Goal: Information Seeking & Learning: Find specific fact

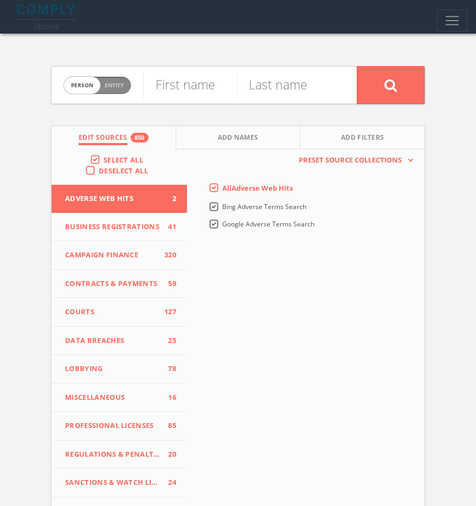
click at [80, 90] on span "person" at bounding box center [82, 85] width 36 height 17
checkbox input "true"
paste input "Tone Ross Media"
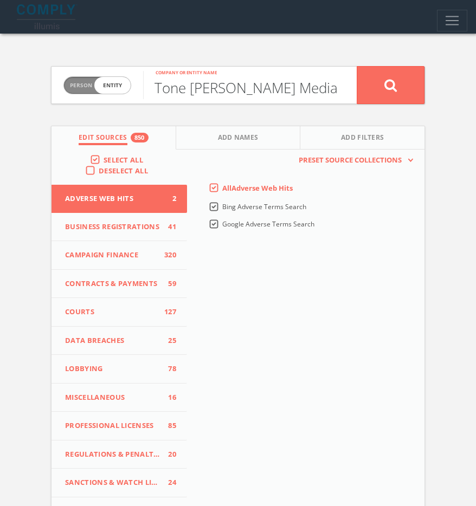
type input "Tone Ross Media"
click at [381, 95] on button at bounding box center [390, 85] width 68 height 38
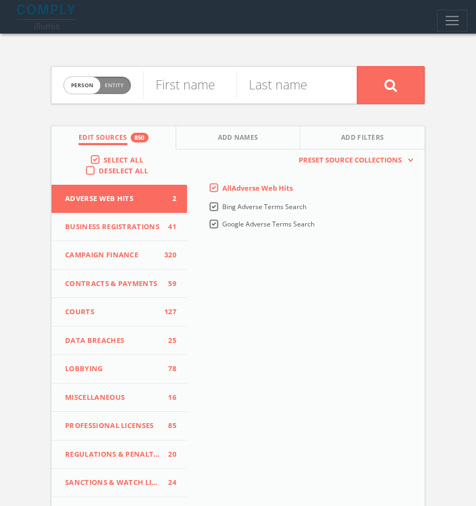
click at [119, 84] on span "Entity" at bounding box center [114, 85] width 19 height 8
checkbox input "true"
paste input "Tone Ross Music"
type input "Tone Ross Music"
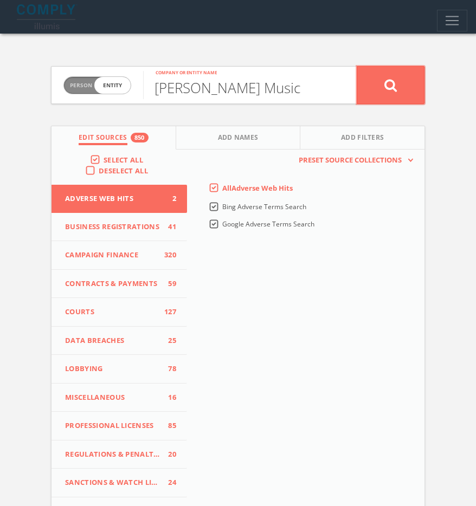
click at [385, 85] on icon at bounding box center [390, 86] width 13 height 14
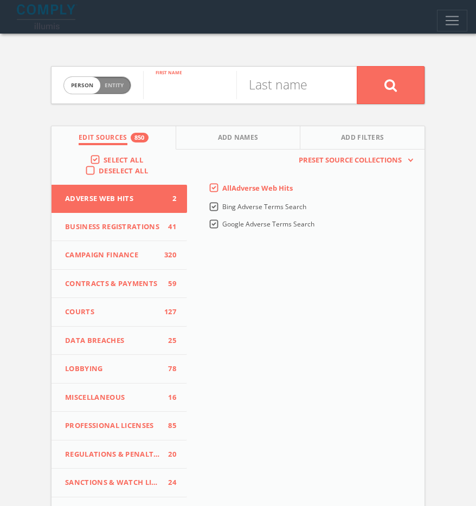
paste input "[PERSON_NAME]"
click at [216, 88] on input "[PERSON_NAME]" at bounding box center [189, 85] width 93 height 28
type input "[PERSON_NAME]"
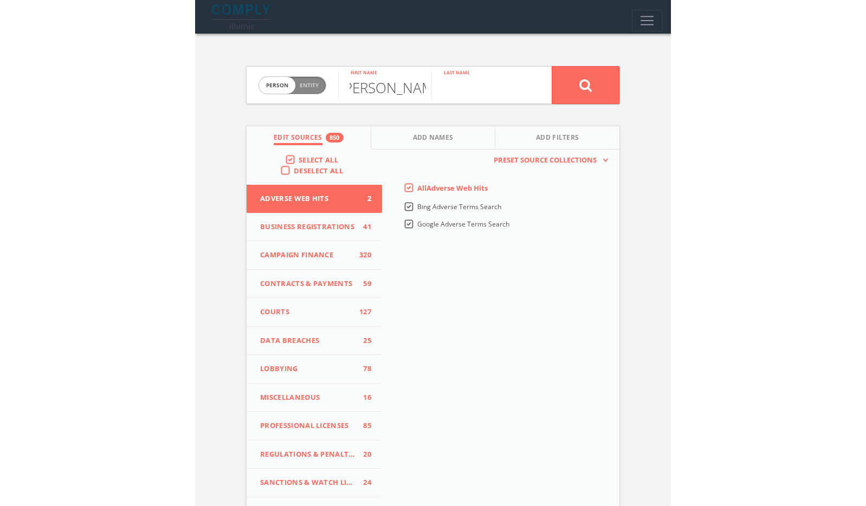
scroll to position [0, 0]
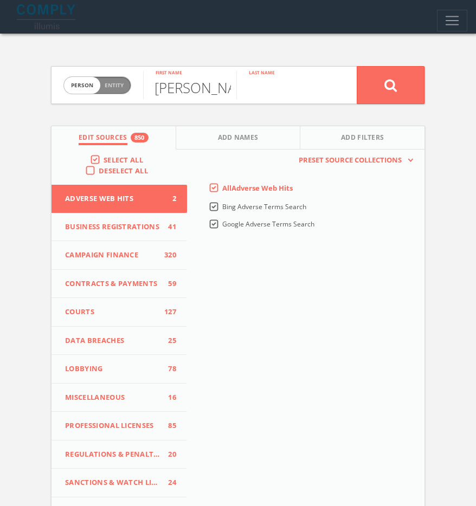
paste input "[PERSON_NAME]"
type input "[PERSON_NAME]"
drag, startPoint x: 220, startPoint y: 134, endPoint x: 216, endPoint y: 129, distance: 5.8
click at [220, 133] on span "Add Names" at bounding box center [238, 139] width 41 height 12
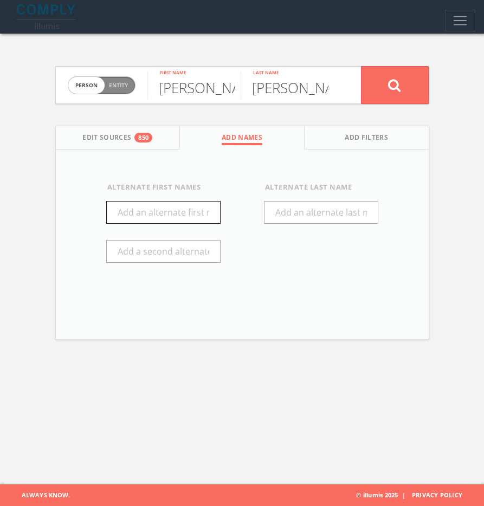
click at [139, 214] on input "text" at bounding box center [163, 212] width 114 height 23
type input "Tone"
click at [374, 98] on button at bounding box center [395, 85] width 68 height 38
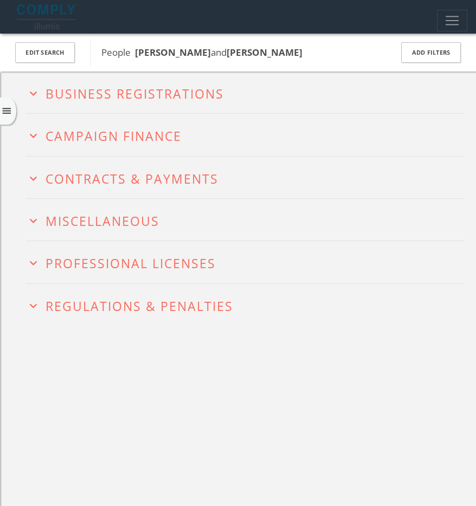
drag, startPoint x: 267, startPoint y: 50, endPoint x: 219, endPoint y: 49, distance: 48.2
click at [213, 47] on span "People Antonio Ross and Tone Ross" at bounding box center [239, 53] width 276 height 14
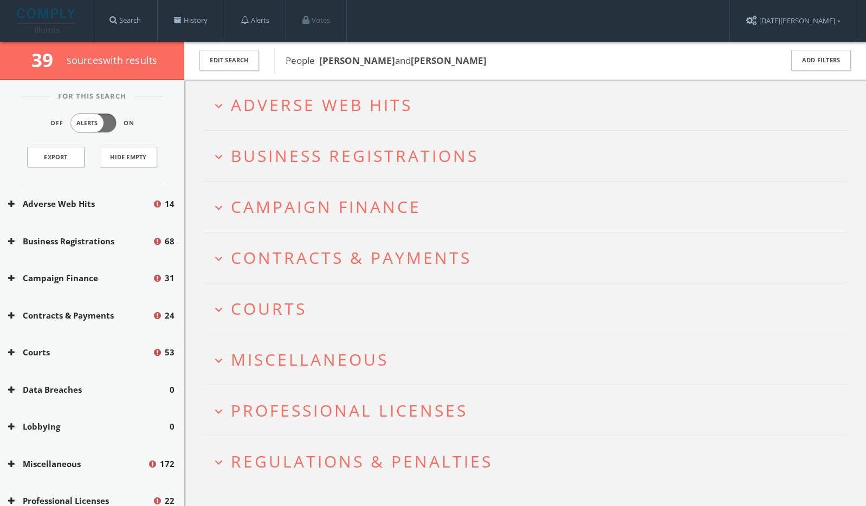
click at [384, 94] on span "Adverse Web Hits" at bounding box center [321, 105] width 181 height 22
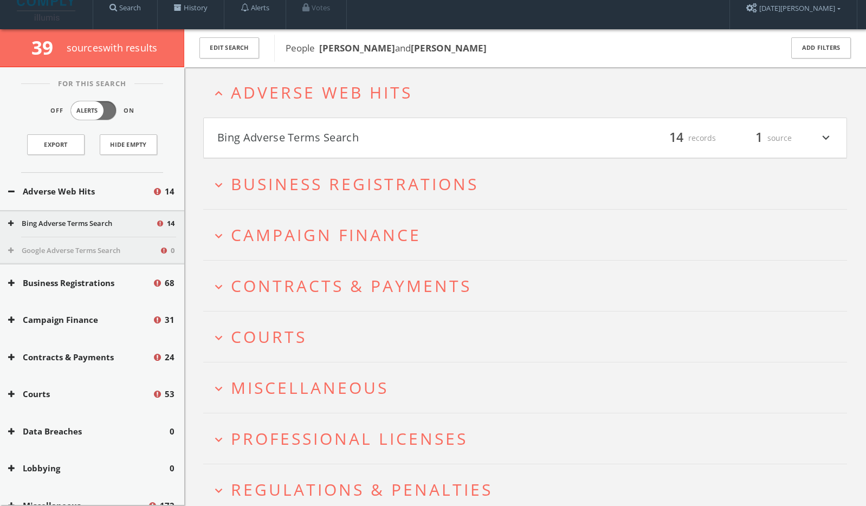
click at [409, 132] on button "Bing Adverse Terms Search" at bounding box center [371, 138] width 308 height 18
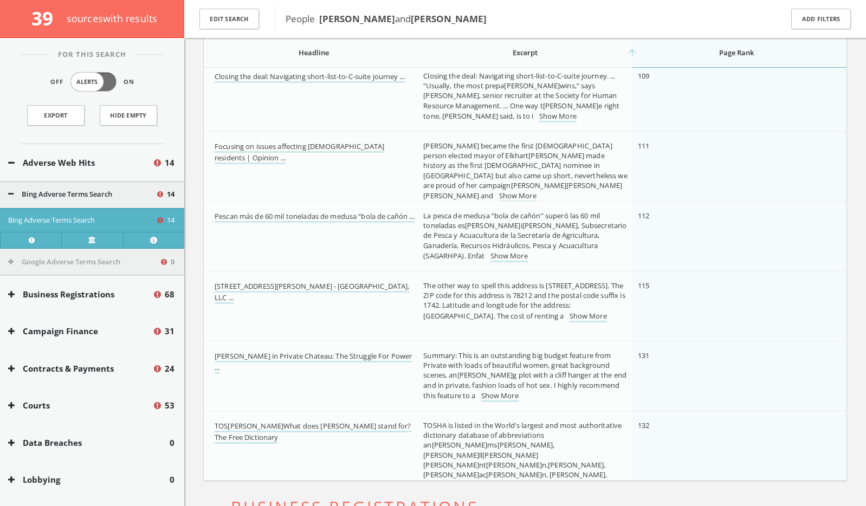
scroll to position [890, 0]
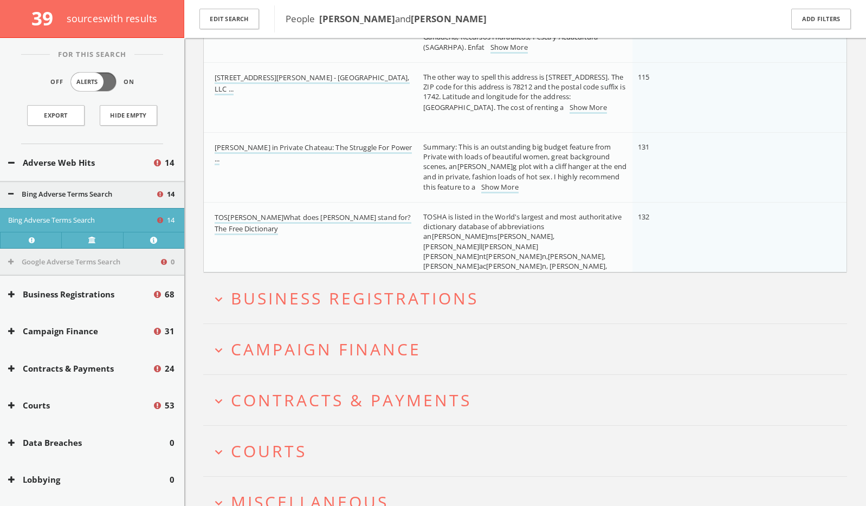
click at [96, 168] on div "Adverse Web Hits 14" at bounding box center [92, 162] width 184 height 37
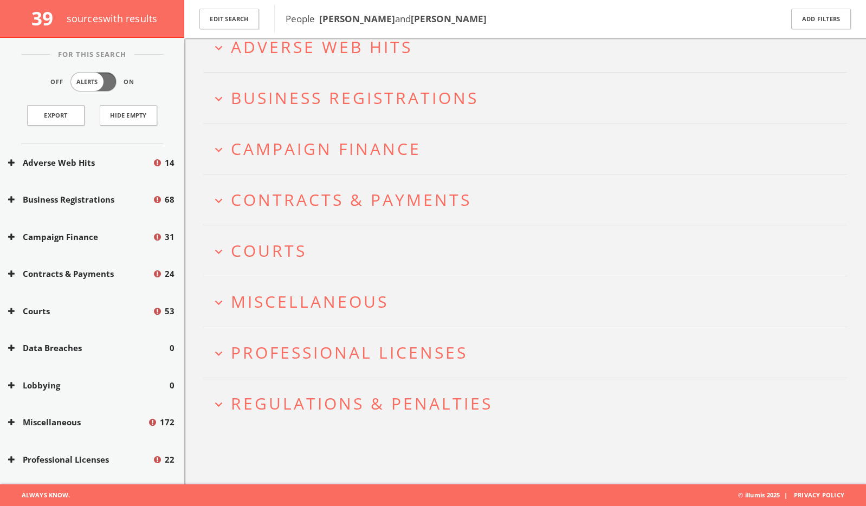
click at [320, 409] on span "Regulations & Penalties" at bounding box center [362, 403] width 262 height 22
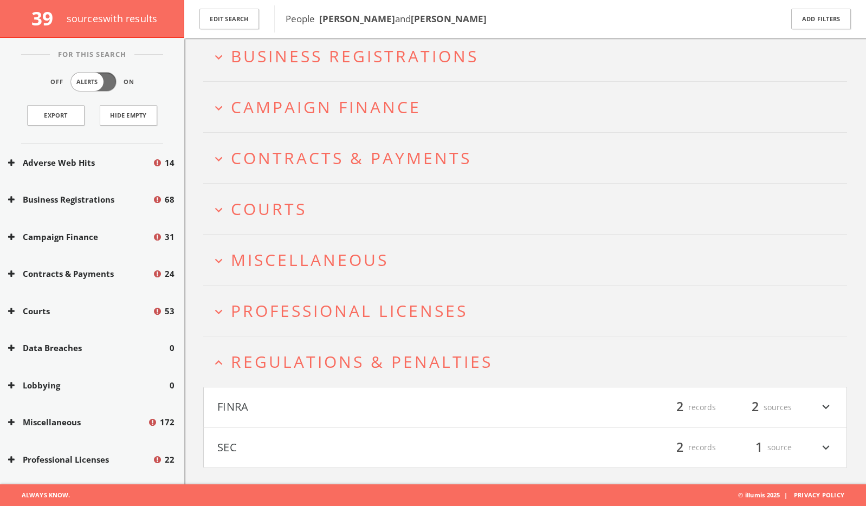
click at [317, 394] on h4 "FINRA filter_list 2 records 2 sources expand_more" at bounding box center [525, 407] width 643 height 40
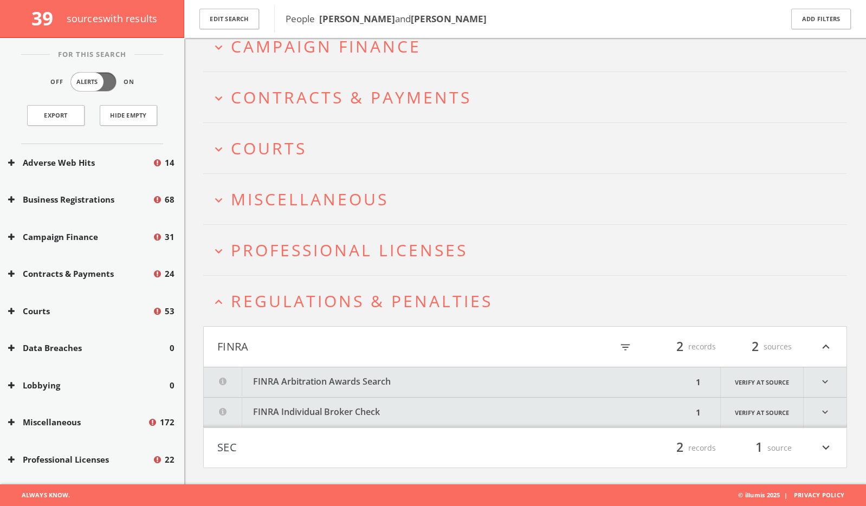
click at [316, 390] on button "FINRA Arbitration Awards Search" at bounding box center [448, 382] width 489 height 30
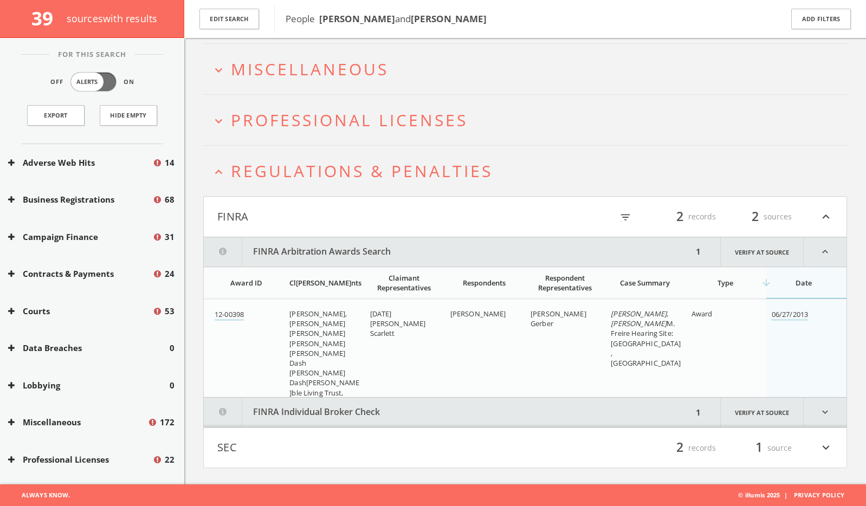
click at [320, 406] on button "FINRA Individual Broker Check" at bounding box center [448, 413] width 489 height 30
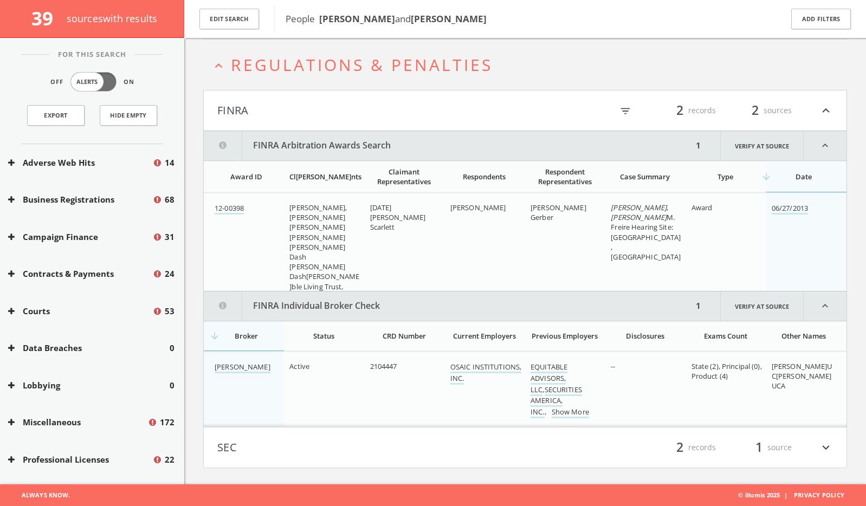
click at [313, 442] on button "SEC" at bounding box center [371, 447] width 308 height 18
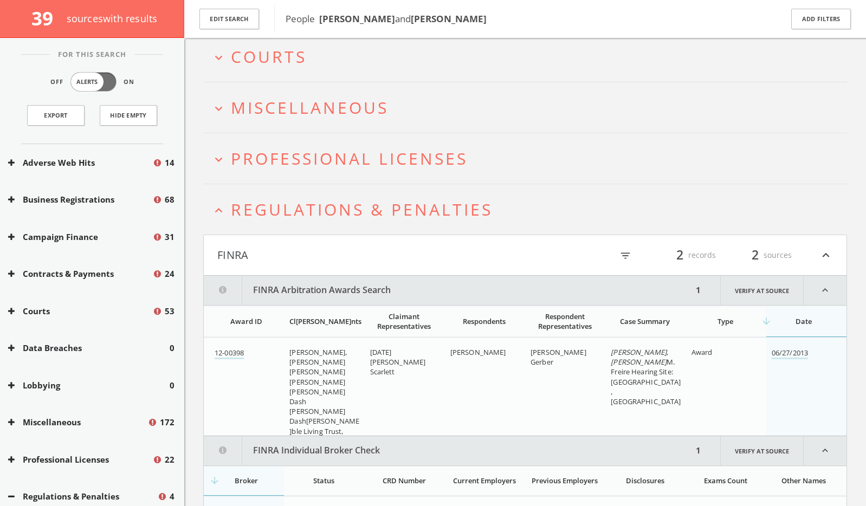
click at [277, 224] on h2 "expand_less Regulations & Penalties" at bounding box center [525, 209] width 644 height 50
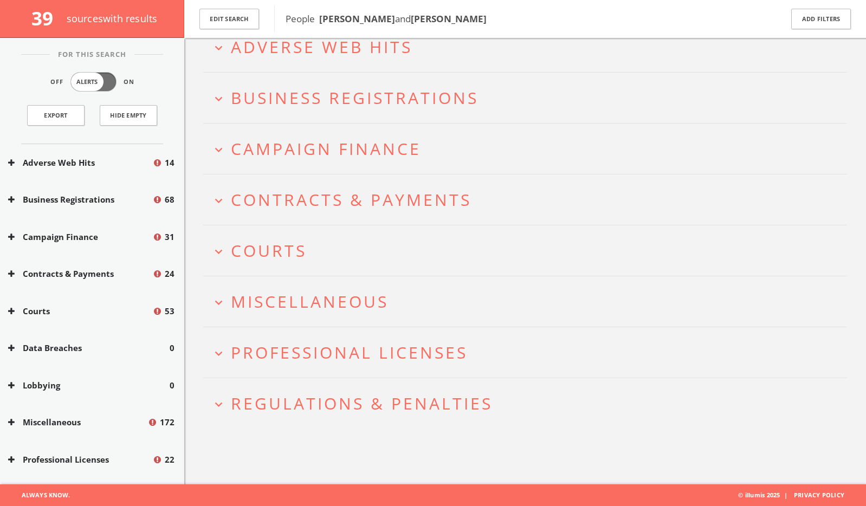
click at [309, 355] on span "Professional Licenses" at bounding box center [349, 352] width 237 height 22
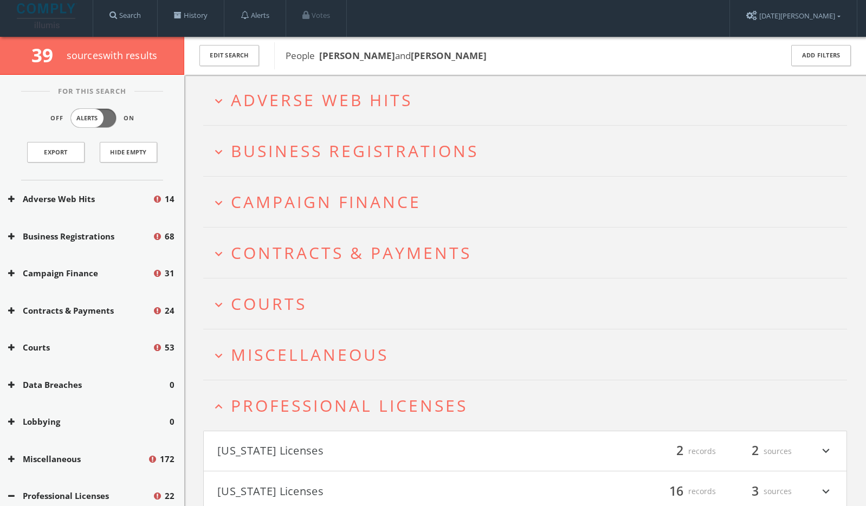
click at [284, 362] on span "Miscellaneous" at bounding box center [310, 354] width 158 height 22
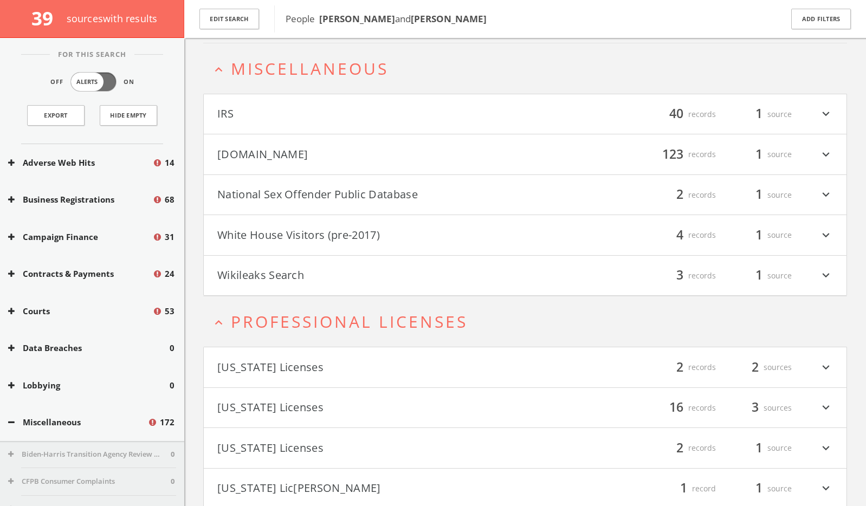
click at [283, 161] on button "Mugshots.com" at bounding box center [371, 154] width 308 height 18
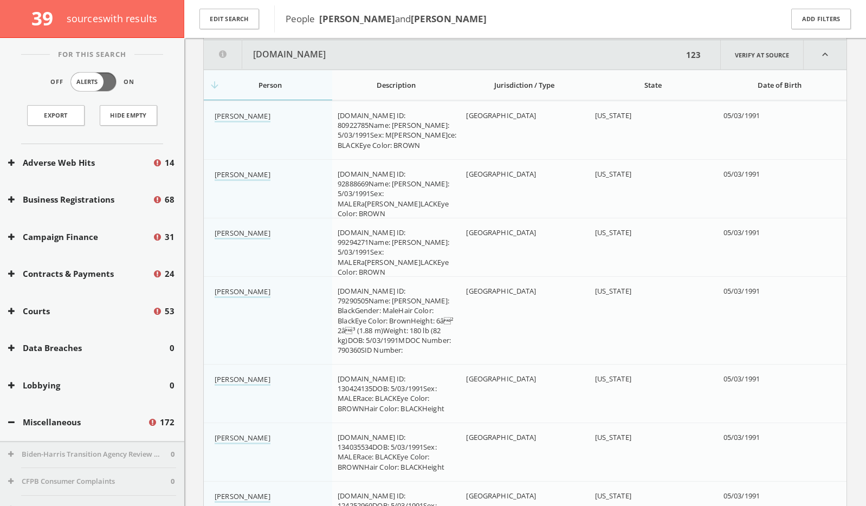
scroll to position [433, 0]
drag, startPoint x: 321, startPoint y: 20, endPoint x: 385, endPoint y: 24, distance: 64.1
click at [385, 24] on span "Antonio Ross and" at bounding box center [365, 18] width 92 height 12
click at [380, 21] on span "Antonio Ross and" at bounding box center [365, 18] width 92 height 12
drag, startPoint x: 380, startPoint y: 21, endPoint x: 338, endPoint y: 18, distance: 42.3
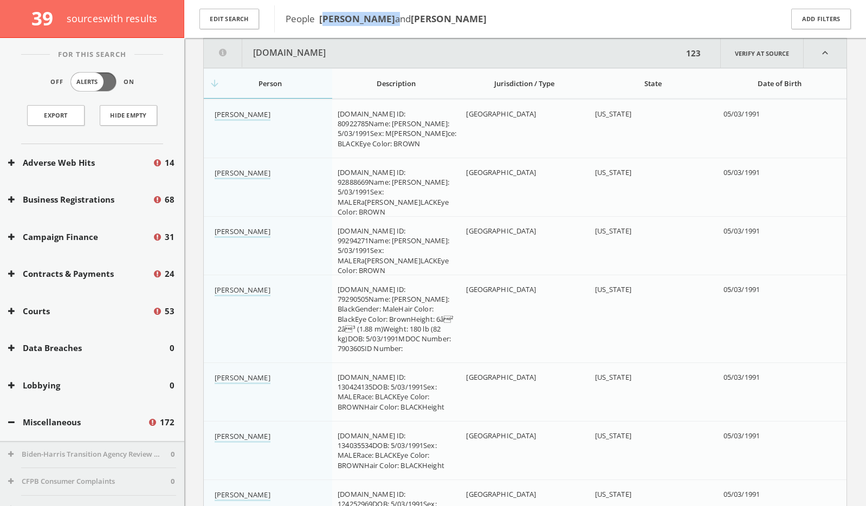
click at [338, 18] on span "Antonio Ross and" at bounding box center [365, 18] width 92 height 12
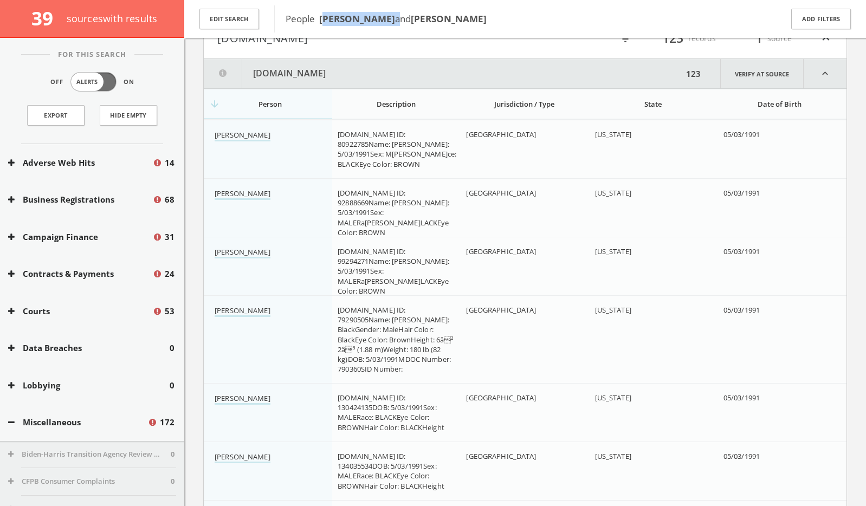
scroll to position [303, 0]
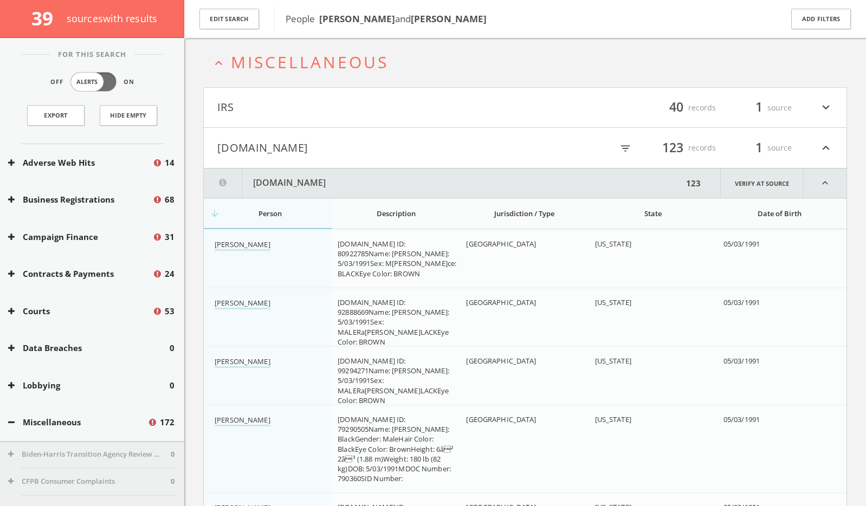
click at [475, 146] on icon "filter_list" at bounding box center [625, 148] width 12 height 12
paste input "Antonio Ross"
type input "Antonio Ross"
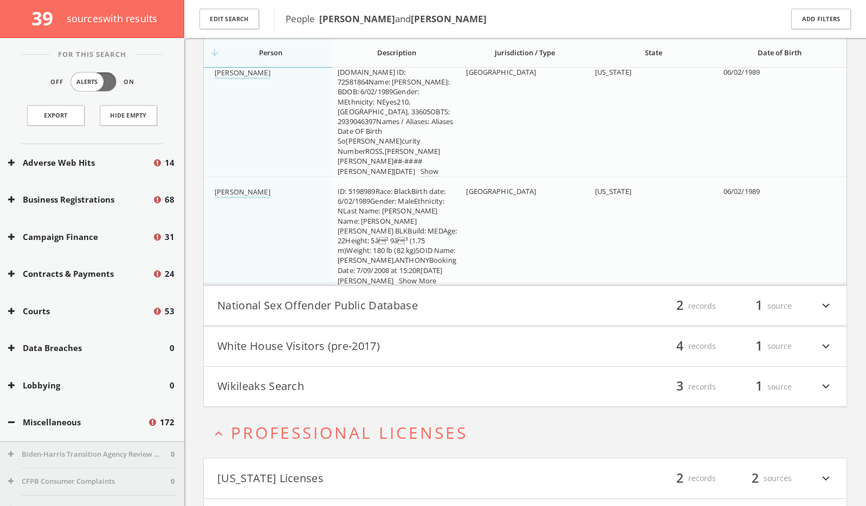
scroll to position [4612, 0]
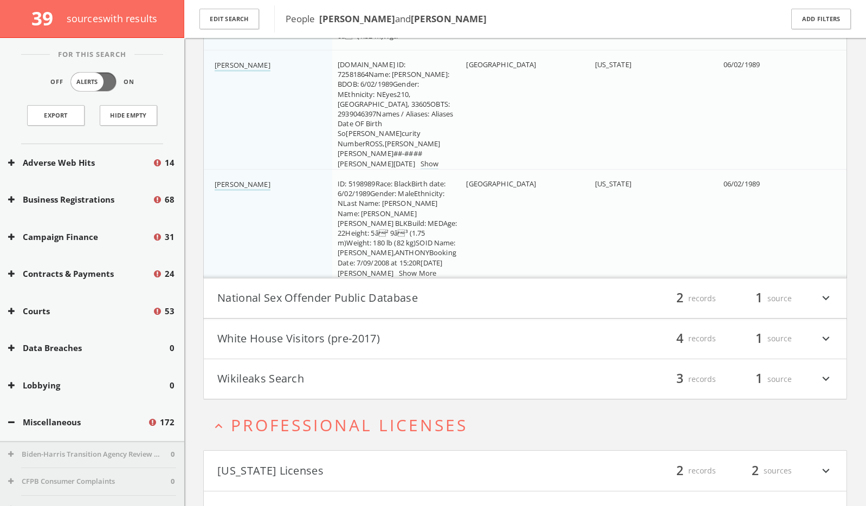
click at [302, 302] on button "National Sex Offender Public Database" at bounding box center [371, 298] width 308 height 18
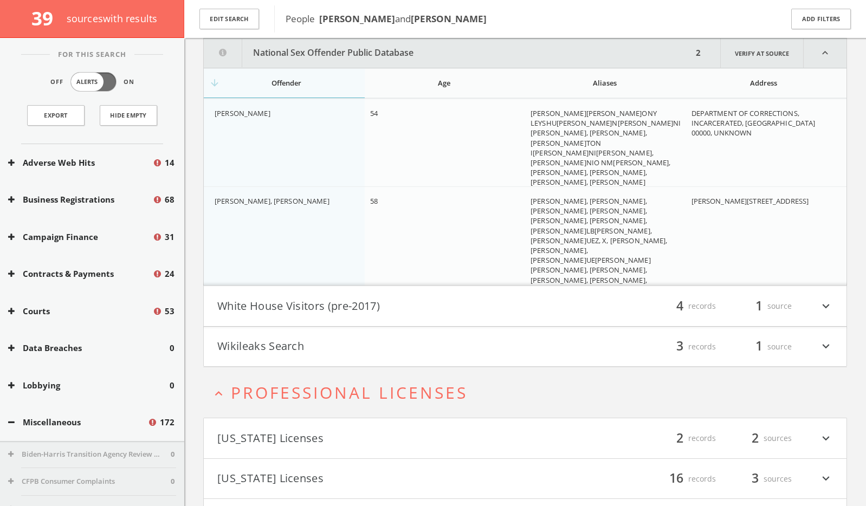
scroll to position [5095, 0]
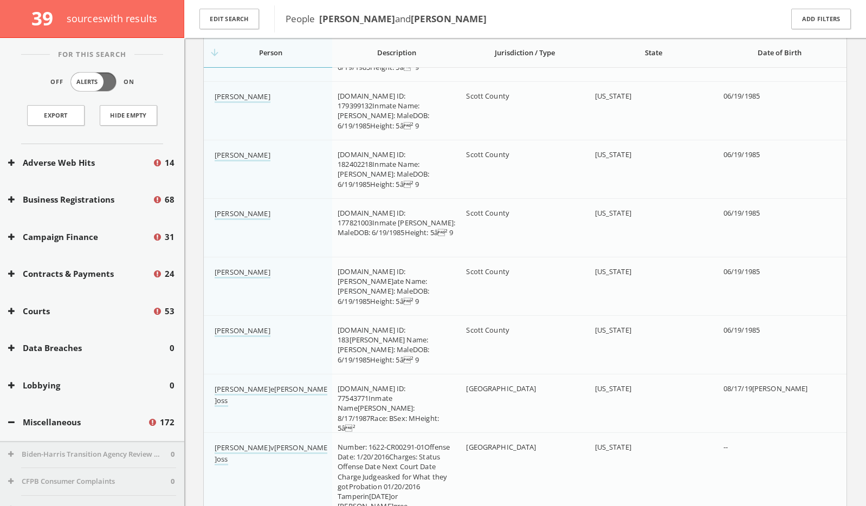
click at [42, 428] on div "Miscellaneous 172" at bounding box center [92, 422] width 184 height 37
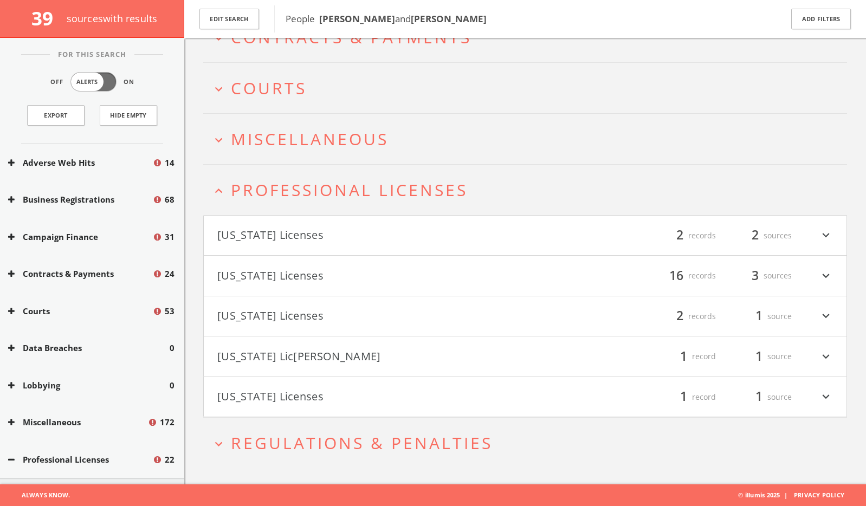
click at [326, 191] on span "Professional Licenses" at bounding box center [349, 190] width 237 height 22
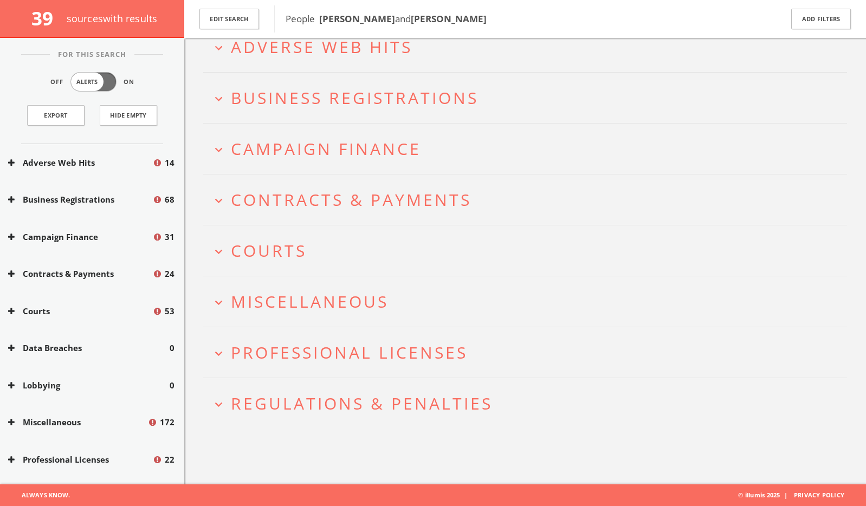
click at [298, 294] on span "Miscellaneous" at bounding box center [310, 301] width 158 height 22
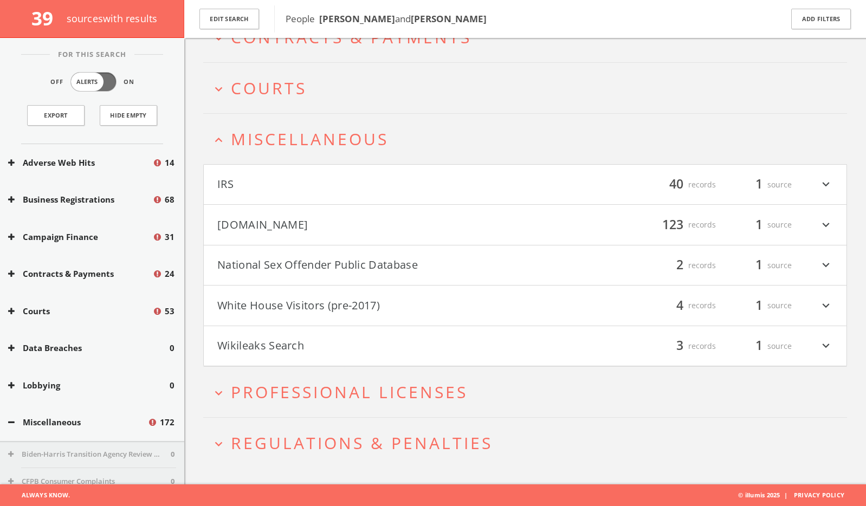
click at [339, 302] on button "White House Visitors (pre-2017)" at bounding box center [371, 305] width 308 height 18
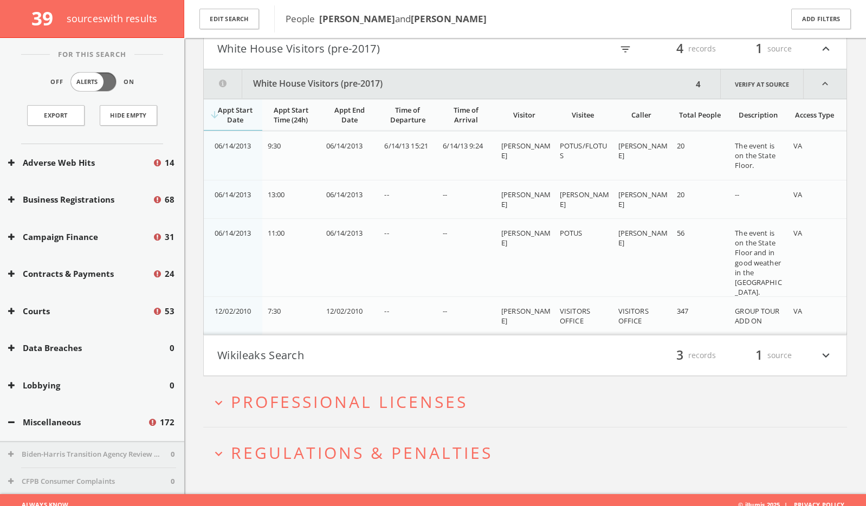
scroll to position [492, 0]
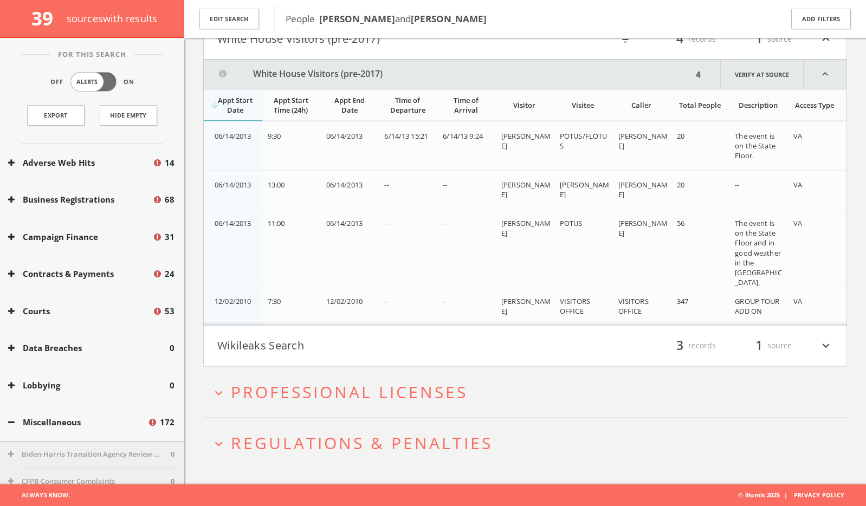
click at [75, 411] on div "Miscellaneous 172" at bounding box center [92, 422] width 184 height 37
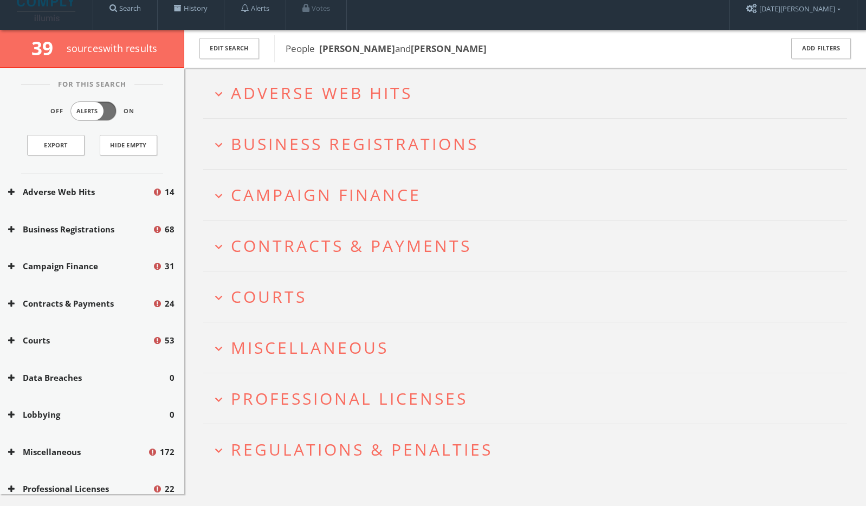
scroll to position [0, 0]
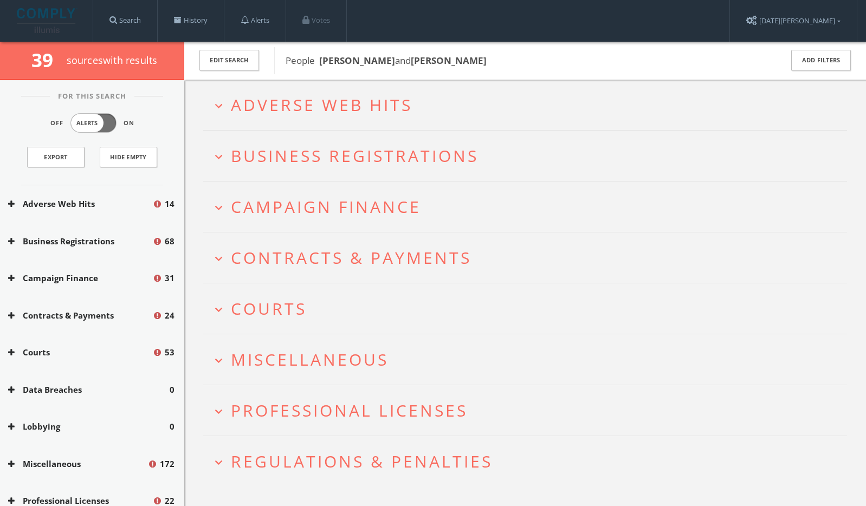
click at [336, 186] on h2 "expand_more Campaign Finance" at bounding box center [525, 206] width 644 height 50
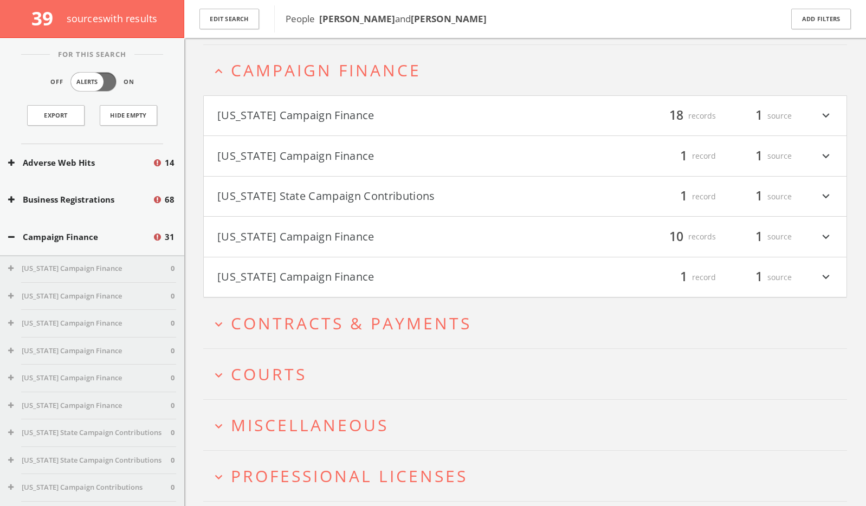
scroll to position [144, 0]
click at [319, 306] on h2 "expand_more Contracts & Payments" at bounding box center [525, 321] width 644 height 50
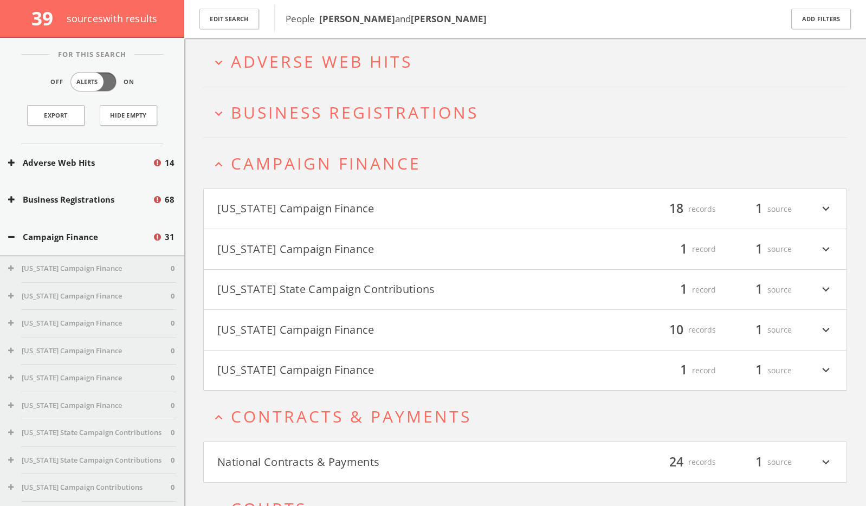
scroll to position [0, 0]
